Goal: Task Accomplishment & Management: Manage account settings

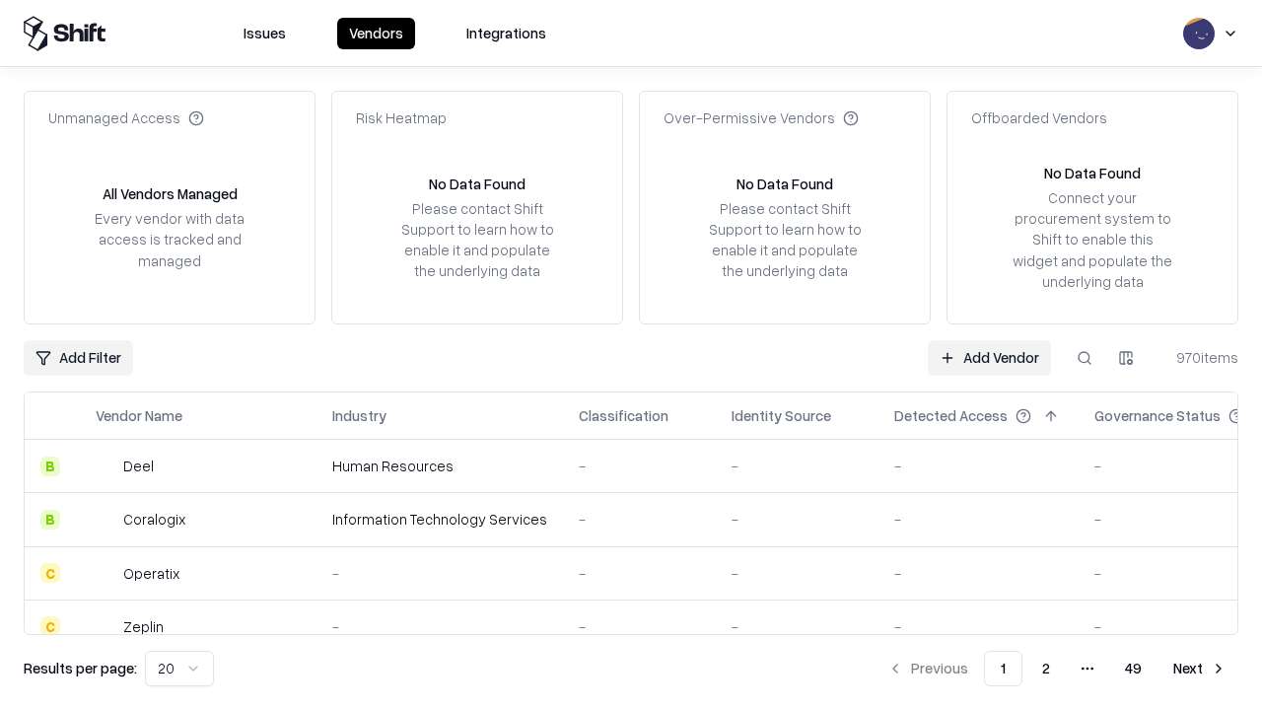
click at [989, 357] on link "Add Vendor" at bounding box center [989, 357] width 123 height 35
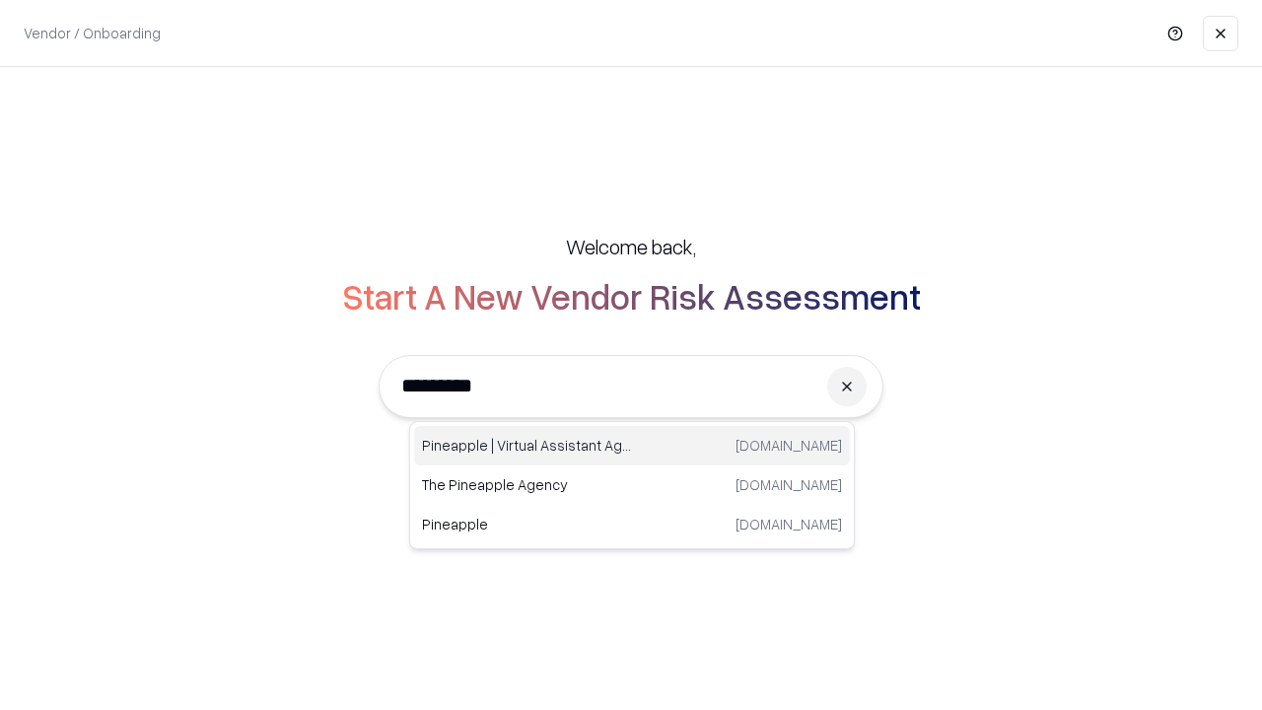
click at [632, 446] on div "Pineapple | Virtual Assistant Agency trypineapple.com" at bounding box center [632, 445] width 436 height 39
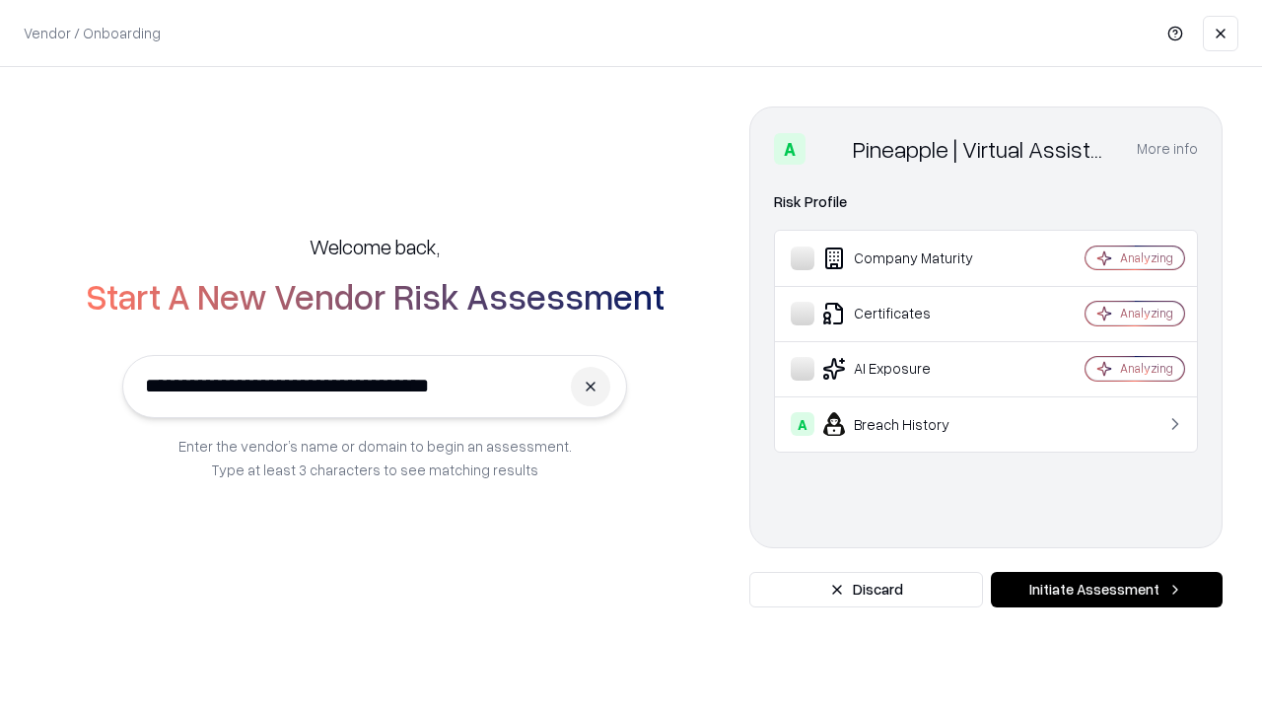
type input "**********"
click at [1106, 590] on button "Initiate Assessment" at bounding box center [1107, 589] width 232 height 35
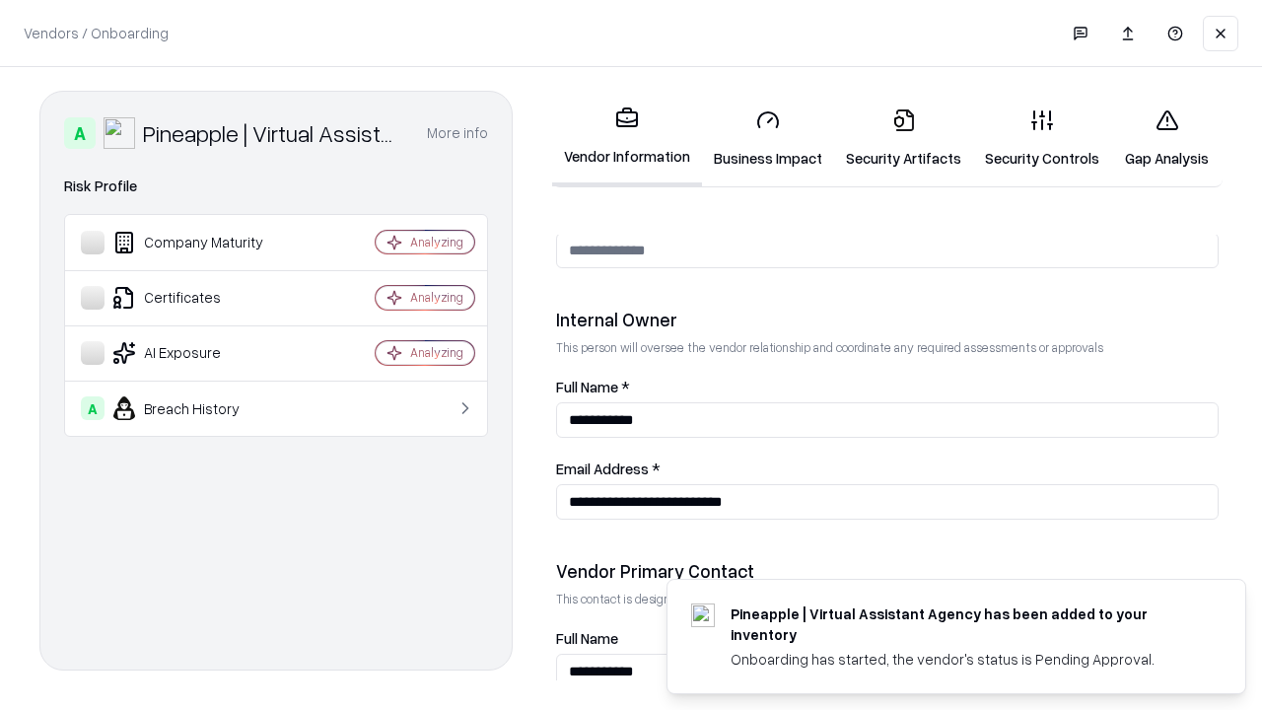
scroll to position [1021, 0]
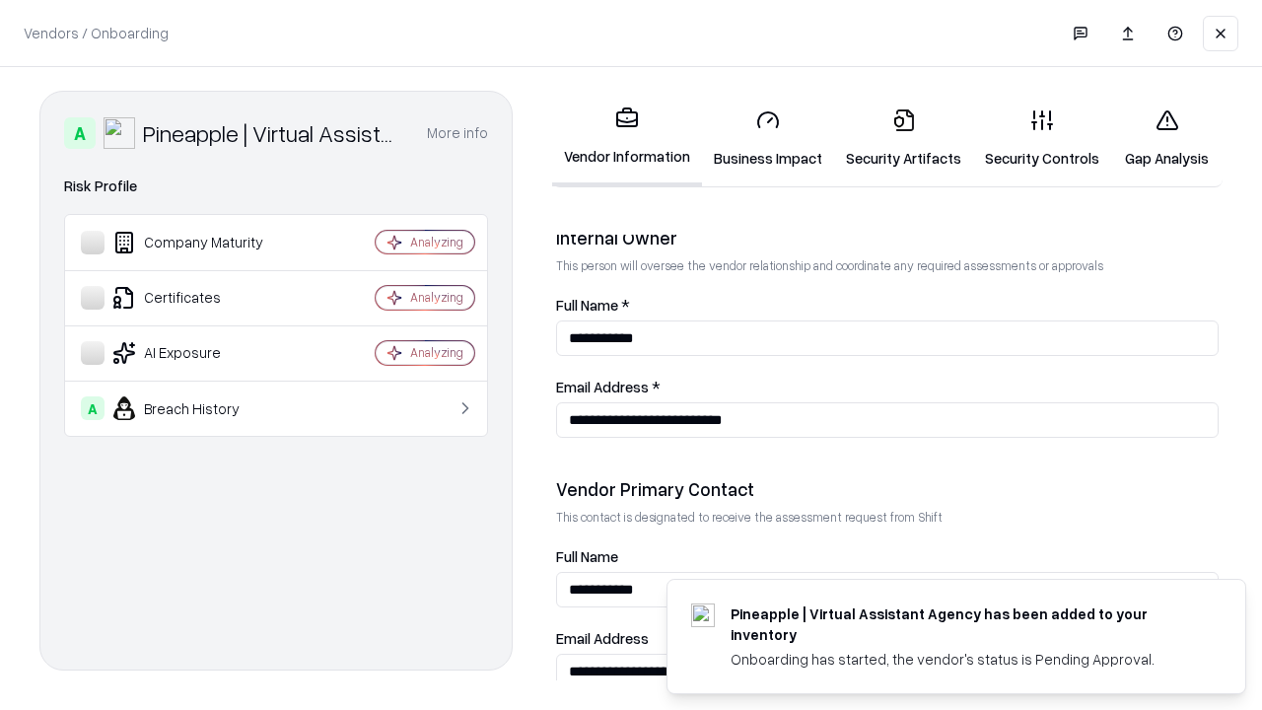
click at [768, 138] on link "Business Impact" at bounding box center [768, 139] width 132 height 92
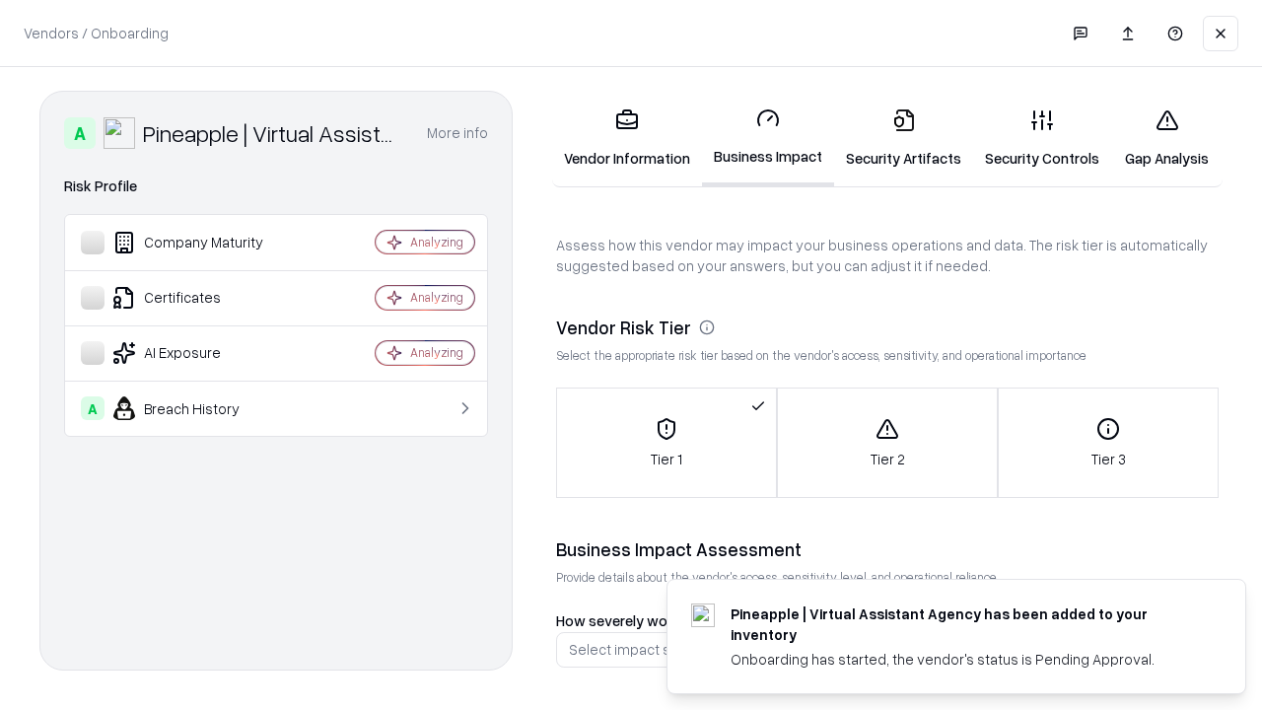
click at [903, 138] on link "Security Artifacts" at bounding box center [903, 139] width 139 height 92
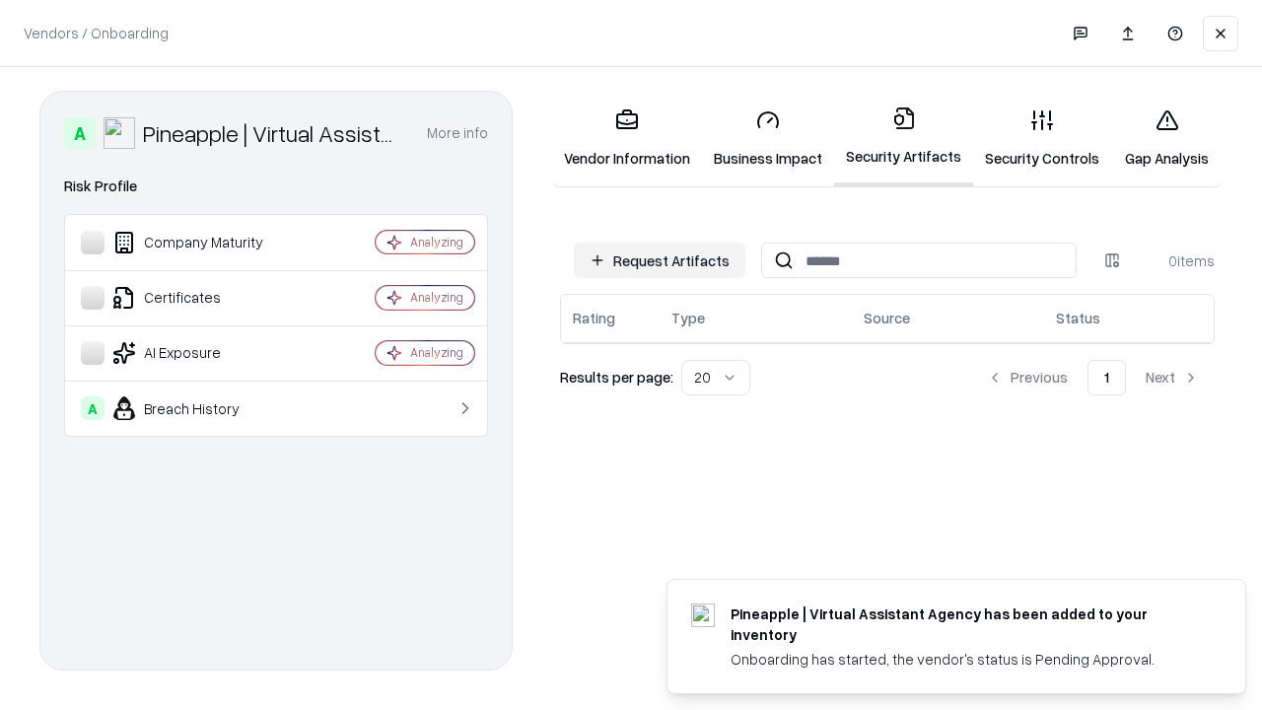
click at [659, 260] on button "Request Artifacts" at bounding box center [660, 260] width 172 height 35
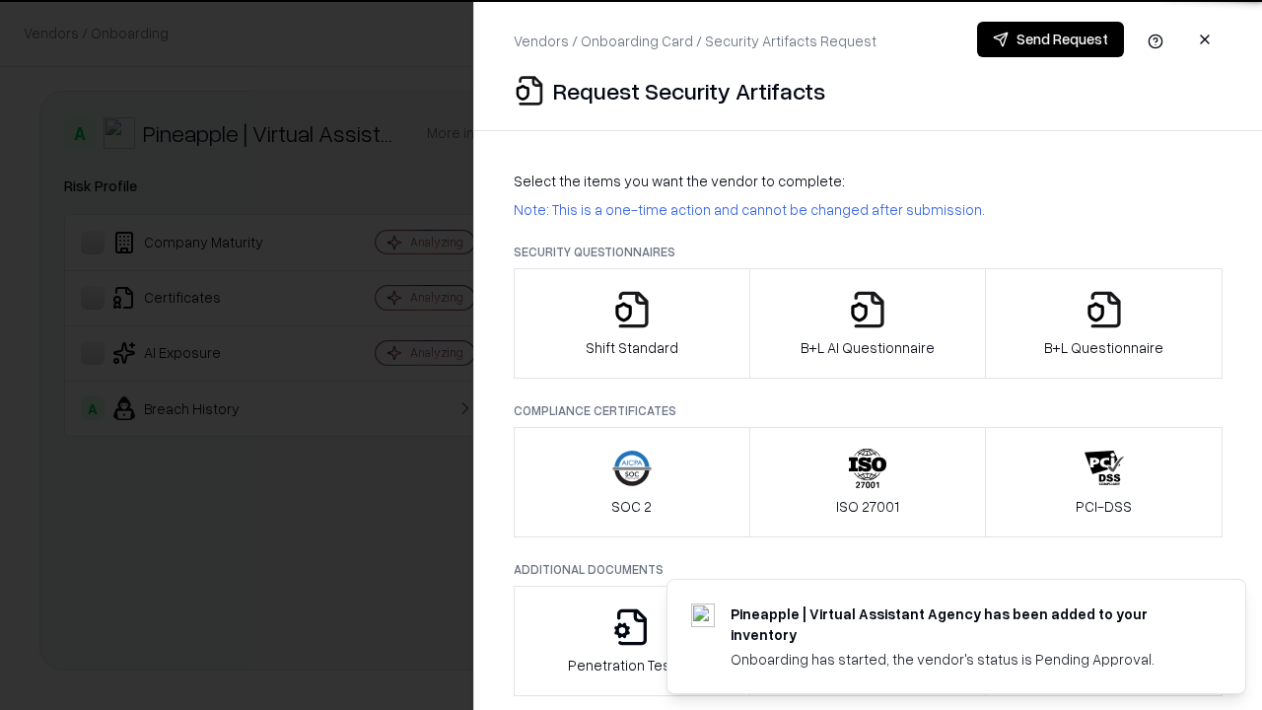
click at [631, 323] on icon "button" at bounding box center [631, 309] width 39 height 39
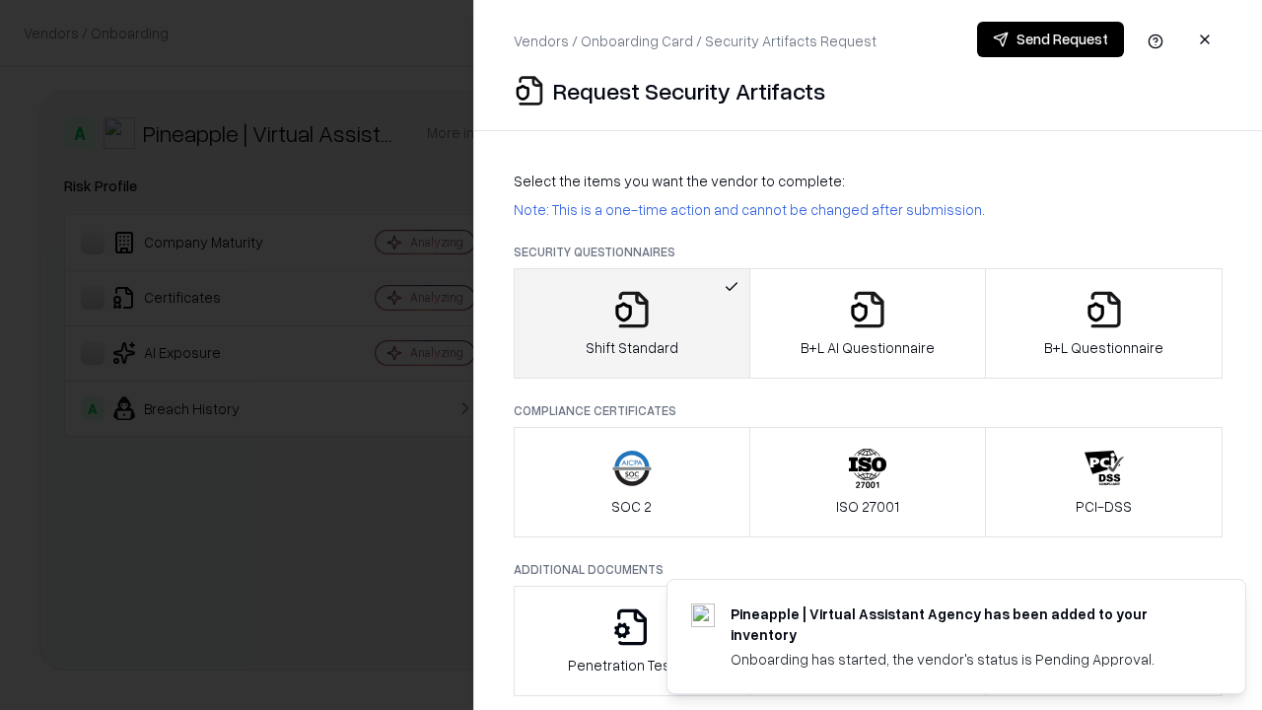
click at [1050, 39] on button "Send Request" at bounding box center [1050, 39] width 147 height 35
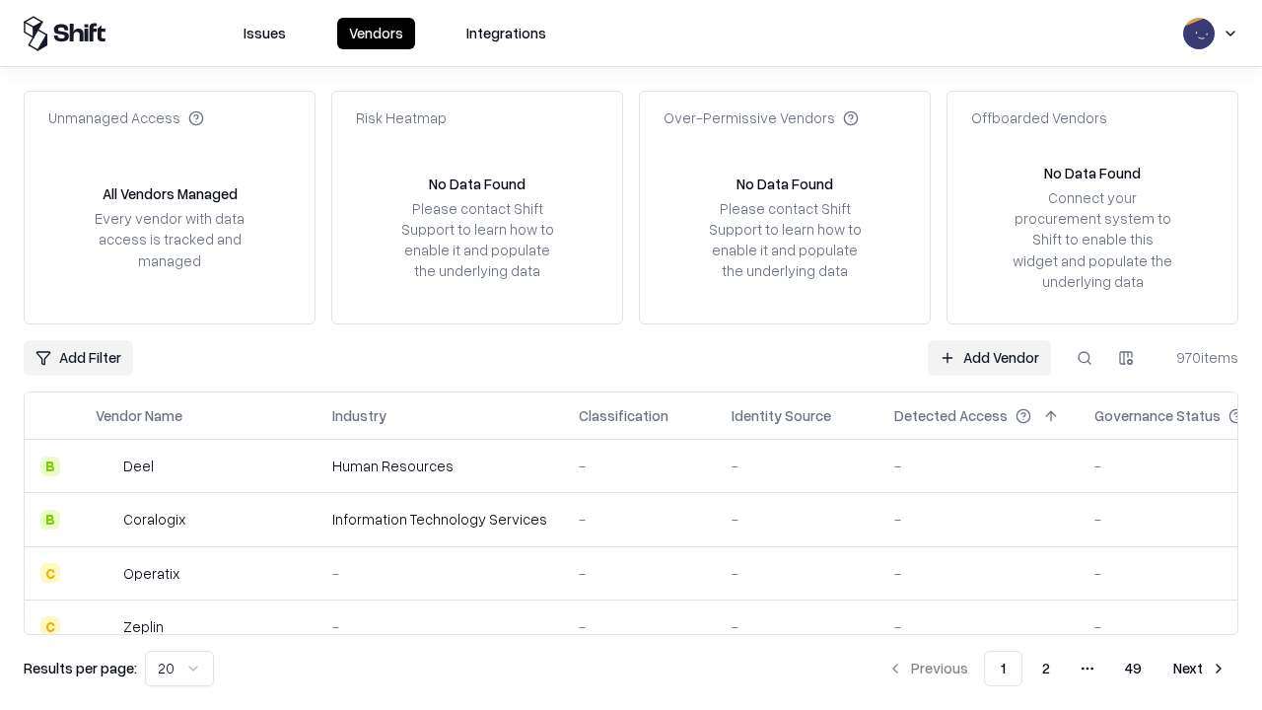
click at [1084, 357] on button at bounding box center [1084, 357] width 35 height 35
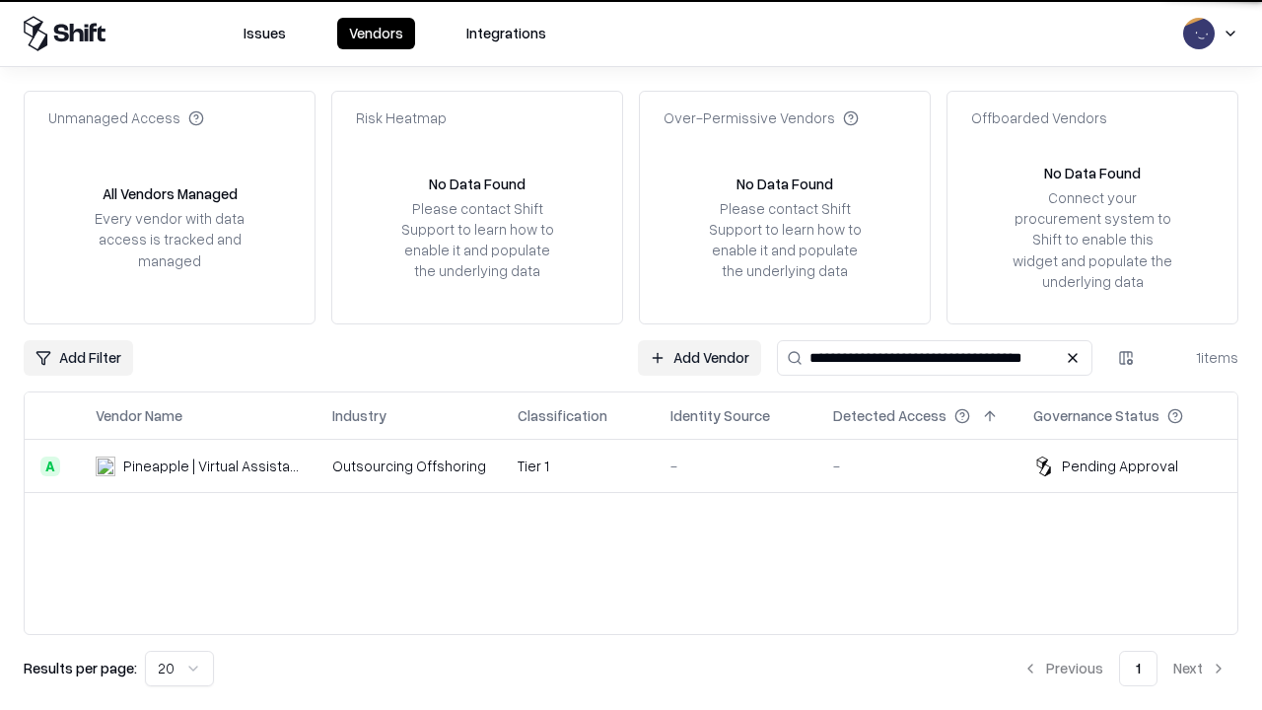
type input "**********"
click at [643, 465] on td "Tier 1" at bounding box center [578, 466] width 153 height 53
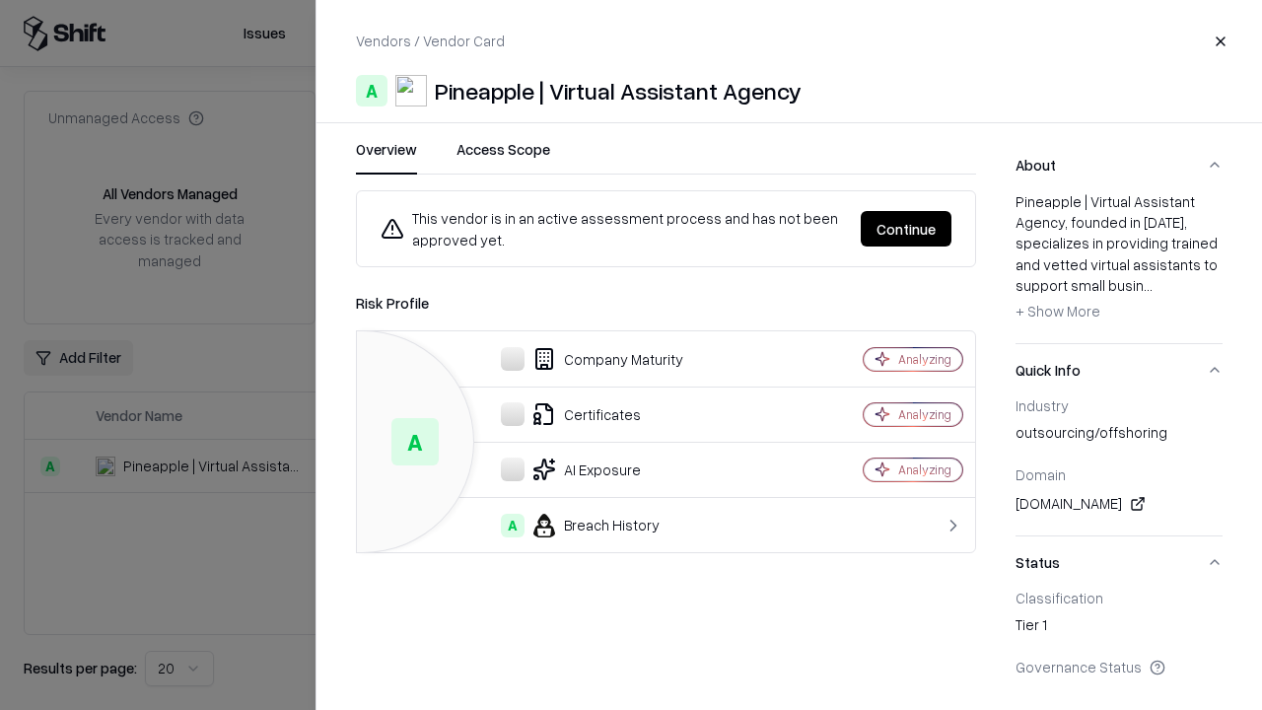
click at [906, 229] on button "Continue" at bounding box center [906, 228] width 91 height 35
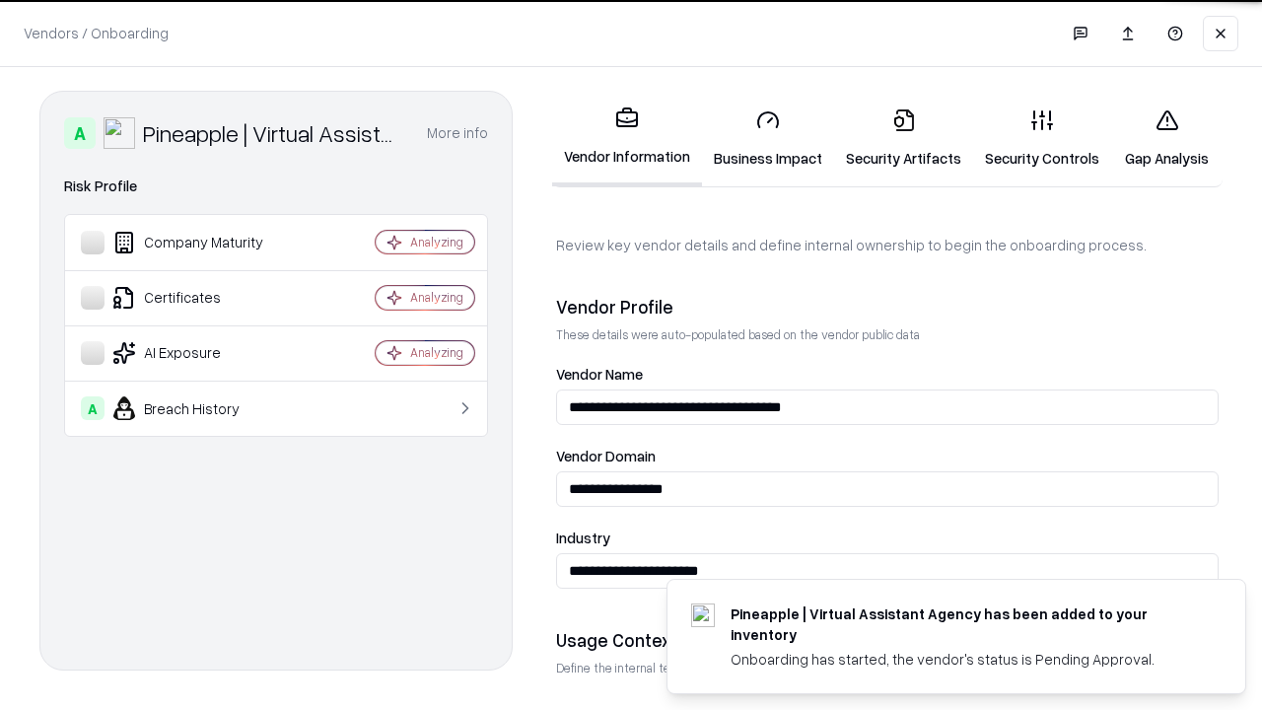
click at [903, 138] on link "Security Artifacts" at bounding box center [903, 139] width 139 height 92
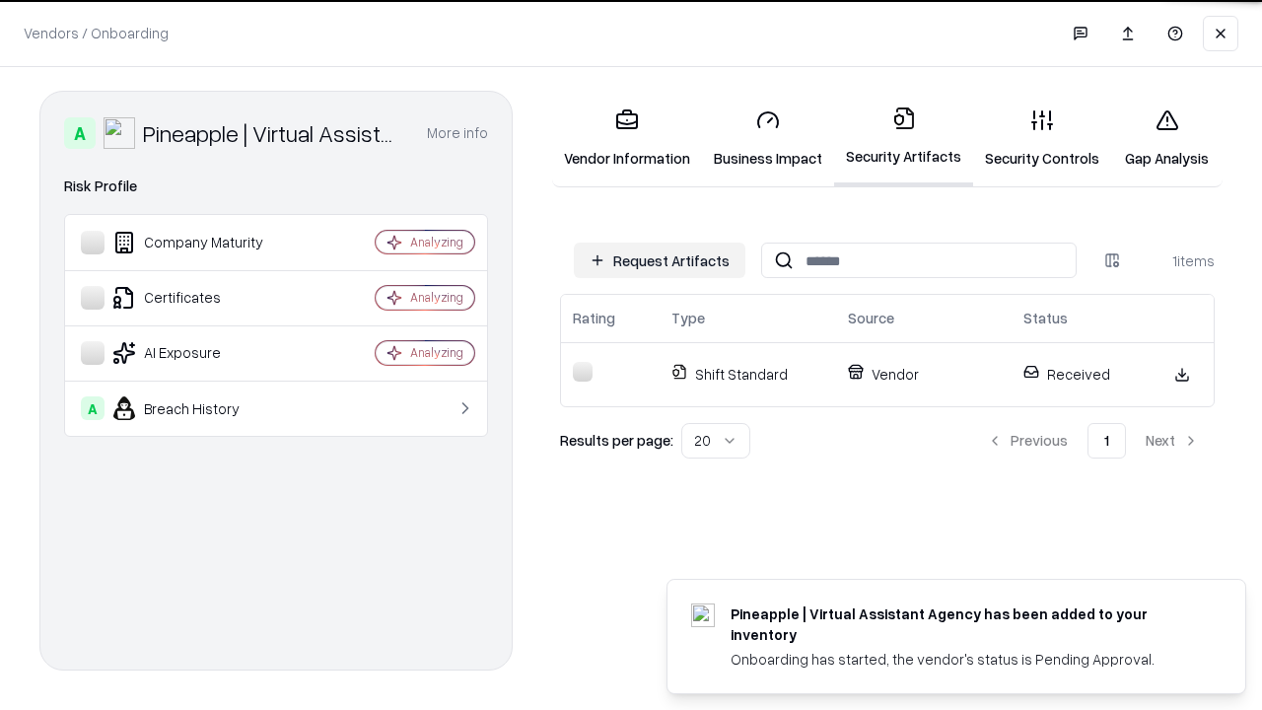
click at [1042, 138] on link "Security Controls" at bounding box center [1042, 139] width 138 height 92
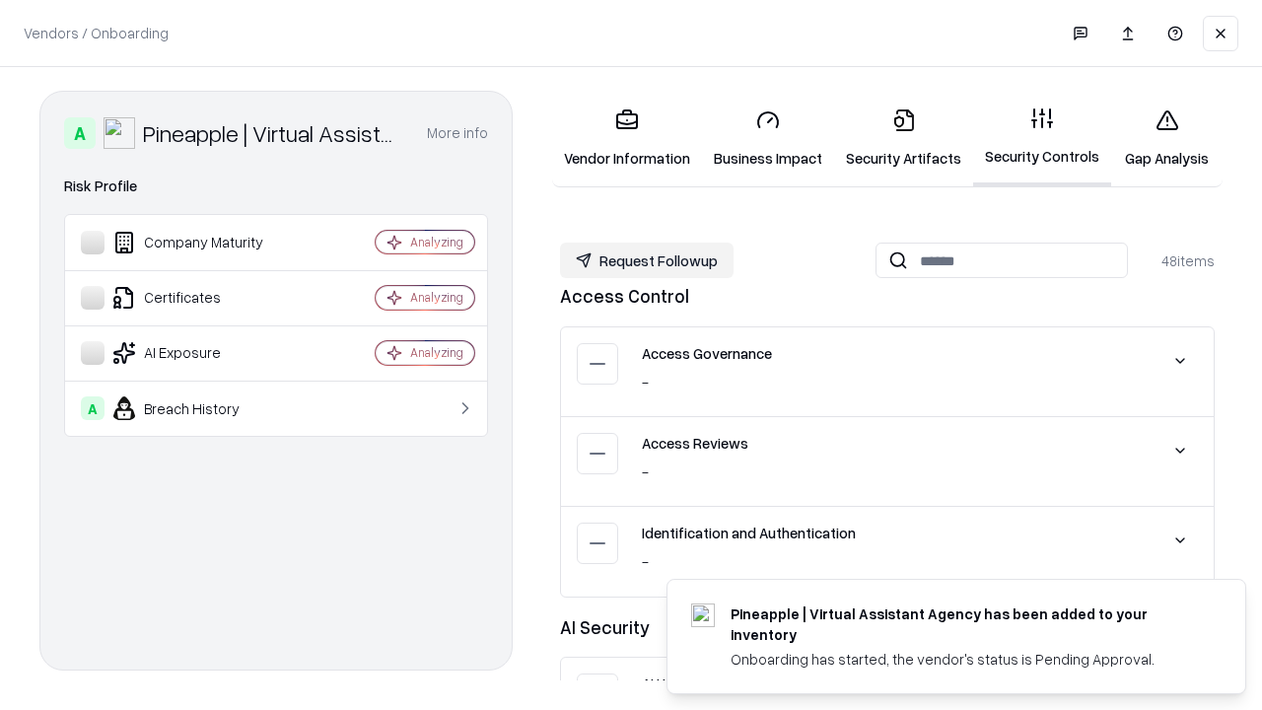
click at [647, 260] on button "Request Followup" at bounding box center [646, 260] width 173 height 35
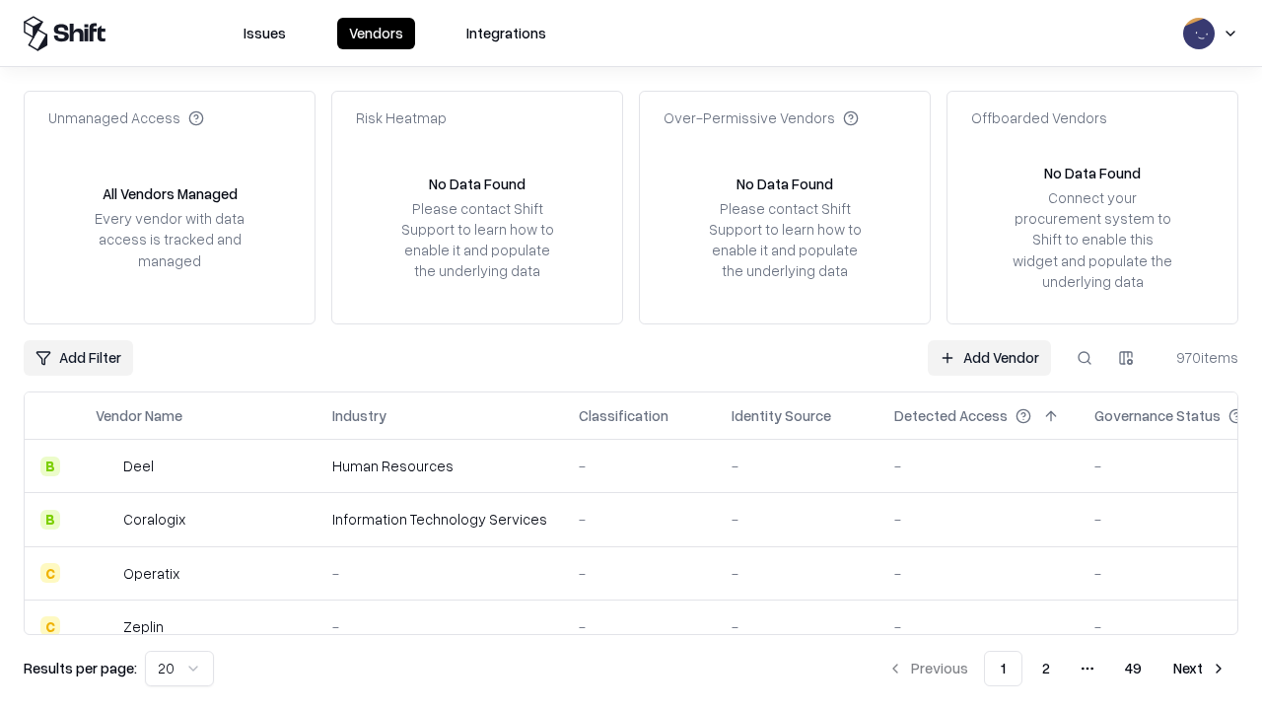
click at [989, 357] on link "Add Vendor" at bounding box center [989, 357] width 123 height 35
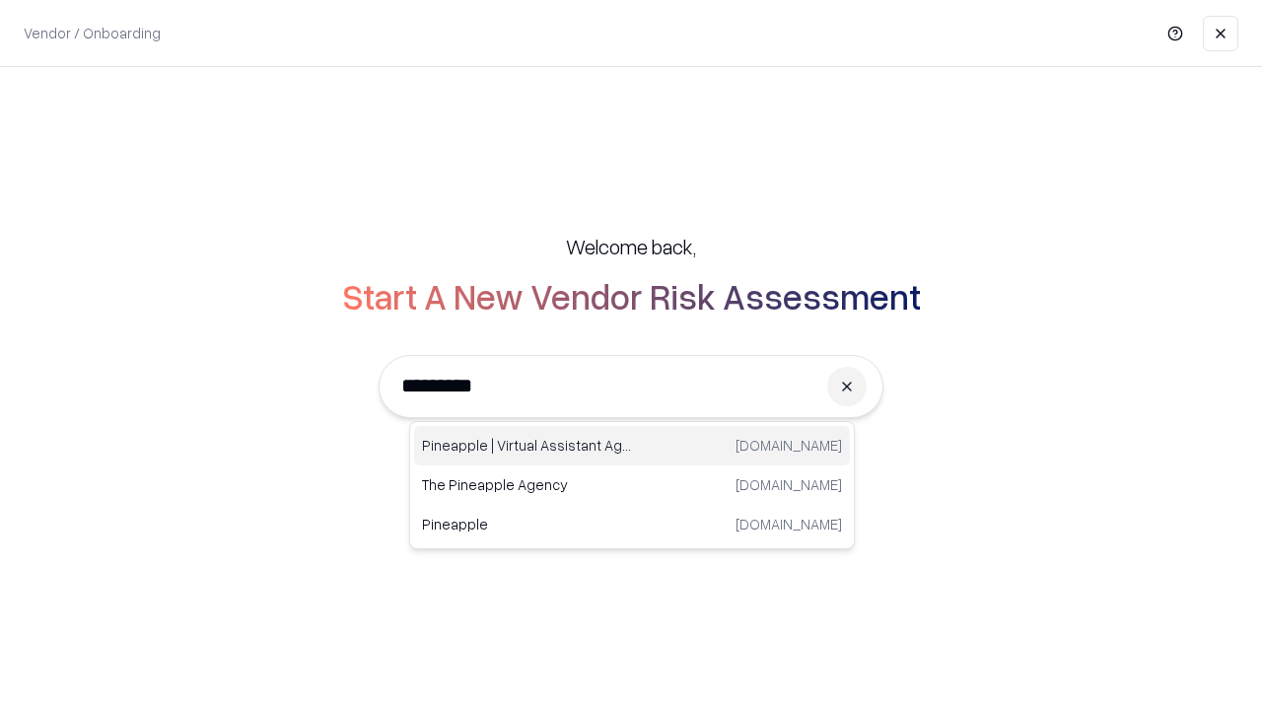
click at [632, 446] on div "Pineapple | Virtual Assistant Agency trypineapple.com" at bounding box center [632, 445] width 436 height 39
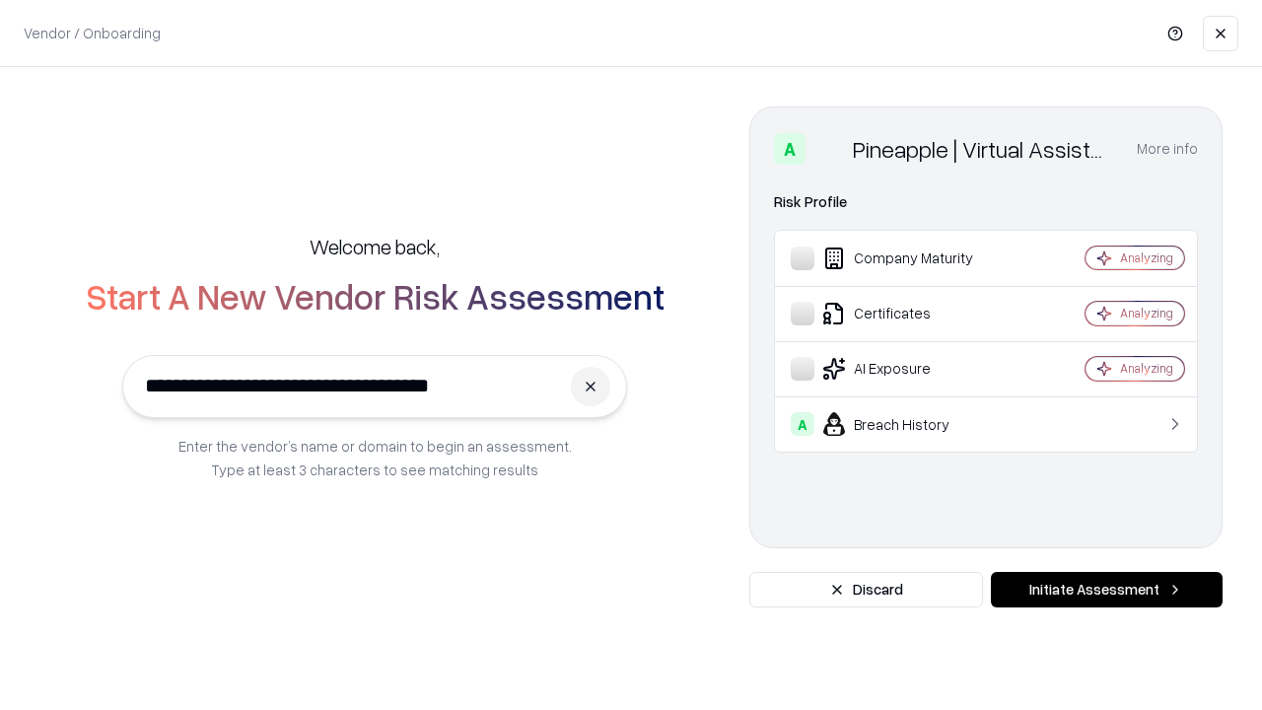
type input "**********"
click at [1106, 590] on button "Initiate Assessment" at bounding box center [1107, 589] width 232 height 35
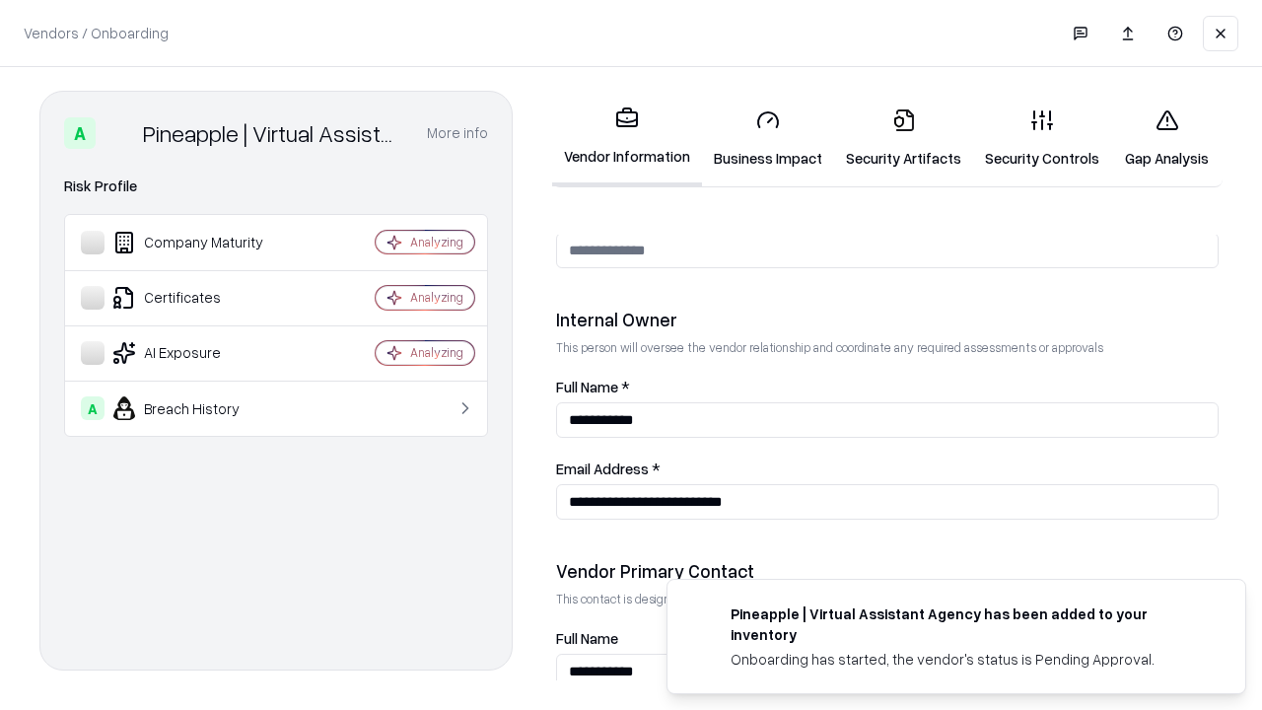
scroll to position [1021, 0]
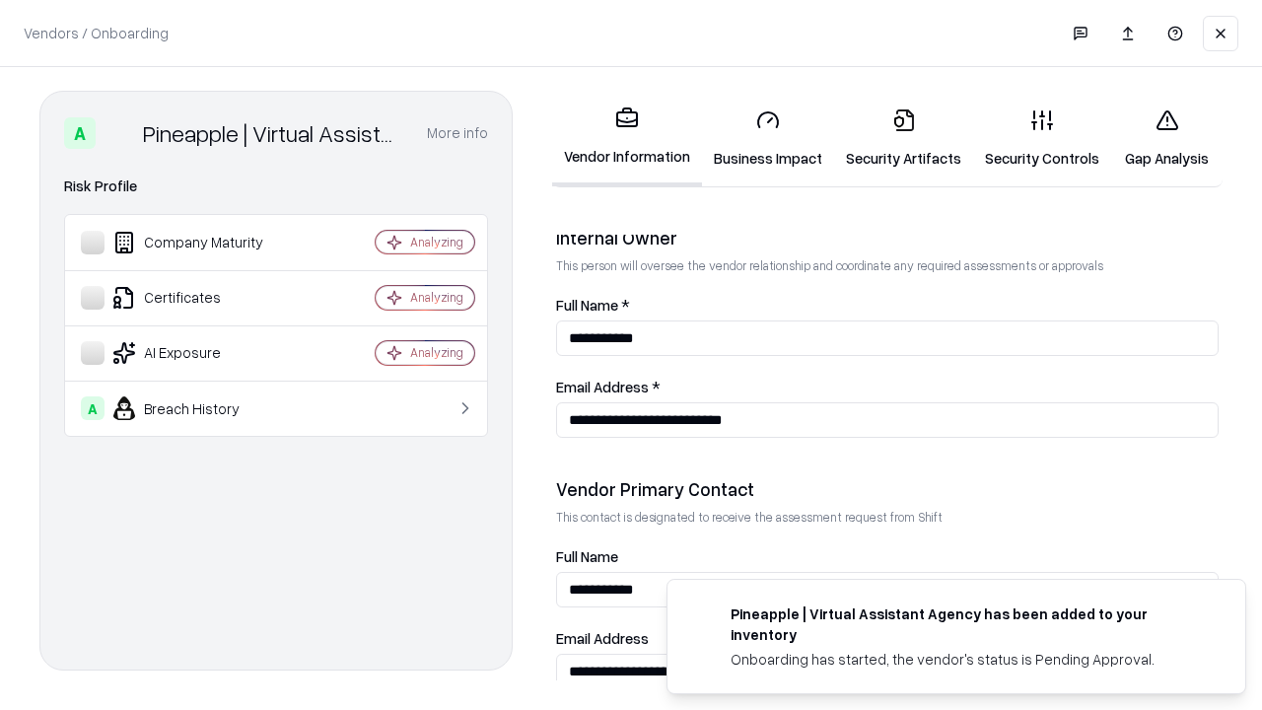
click at [1166, 138] on link "Gap Analysis" at bounding box center [1166, 139] width 111 height 92
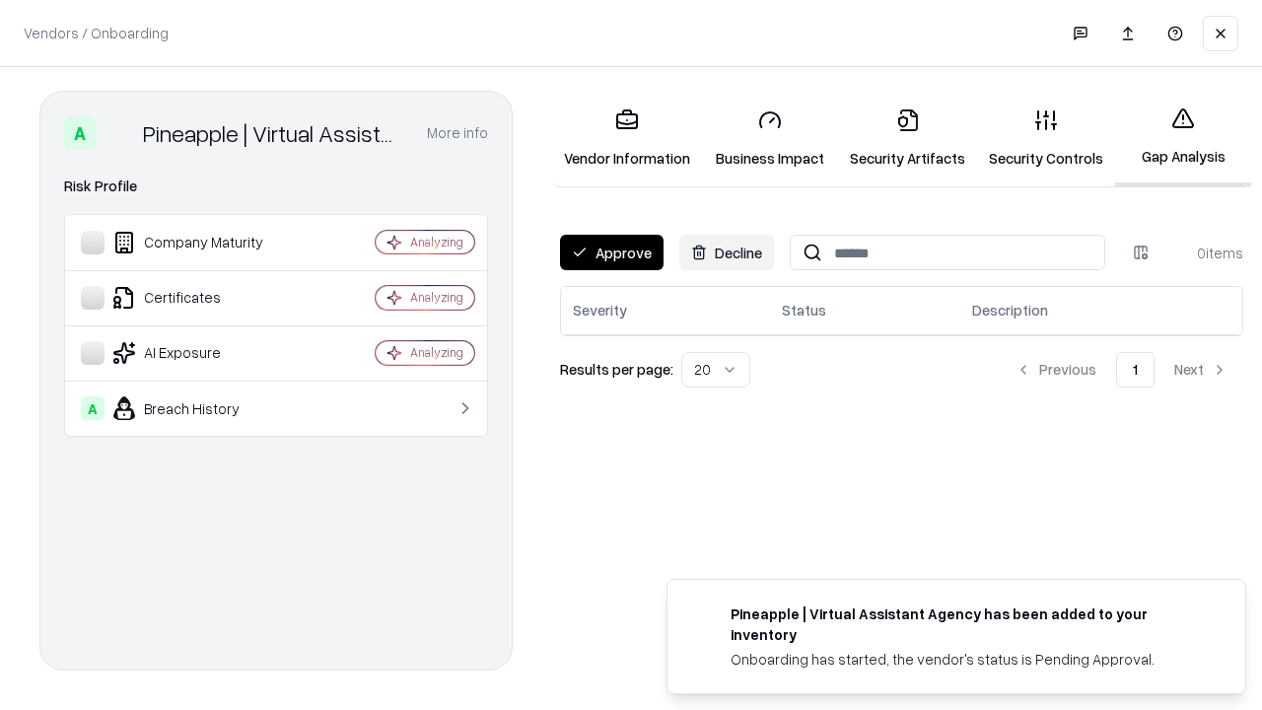
click at [611, 252] on button "Approve" at bounding box center [612, 252] width 104 height 35
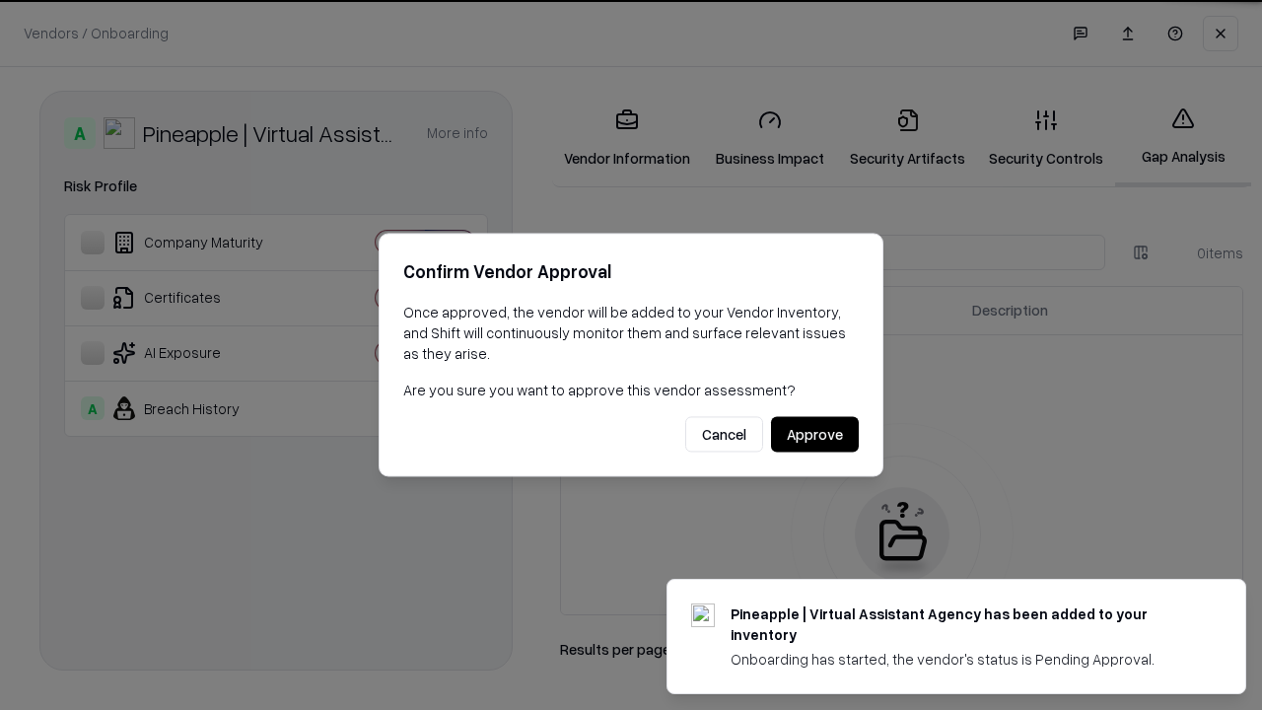
click at [814, 434] on button "Approve" at bounding box center [815, 434] width 88 height 35
